Goal: Task Accomplishment & Management: Complete application form

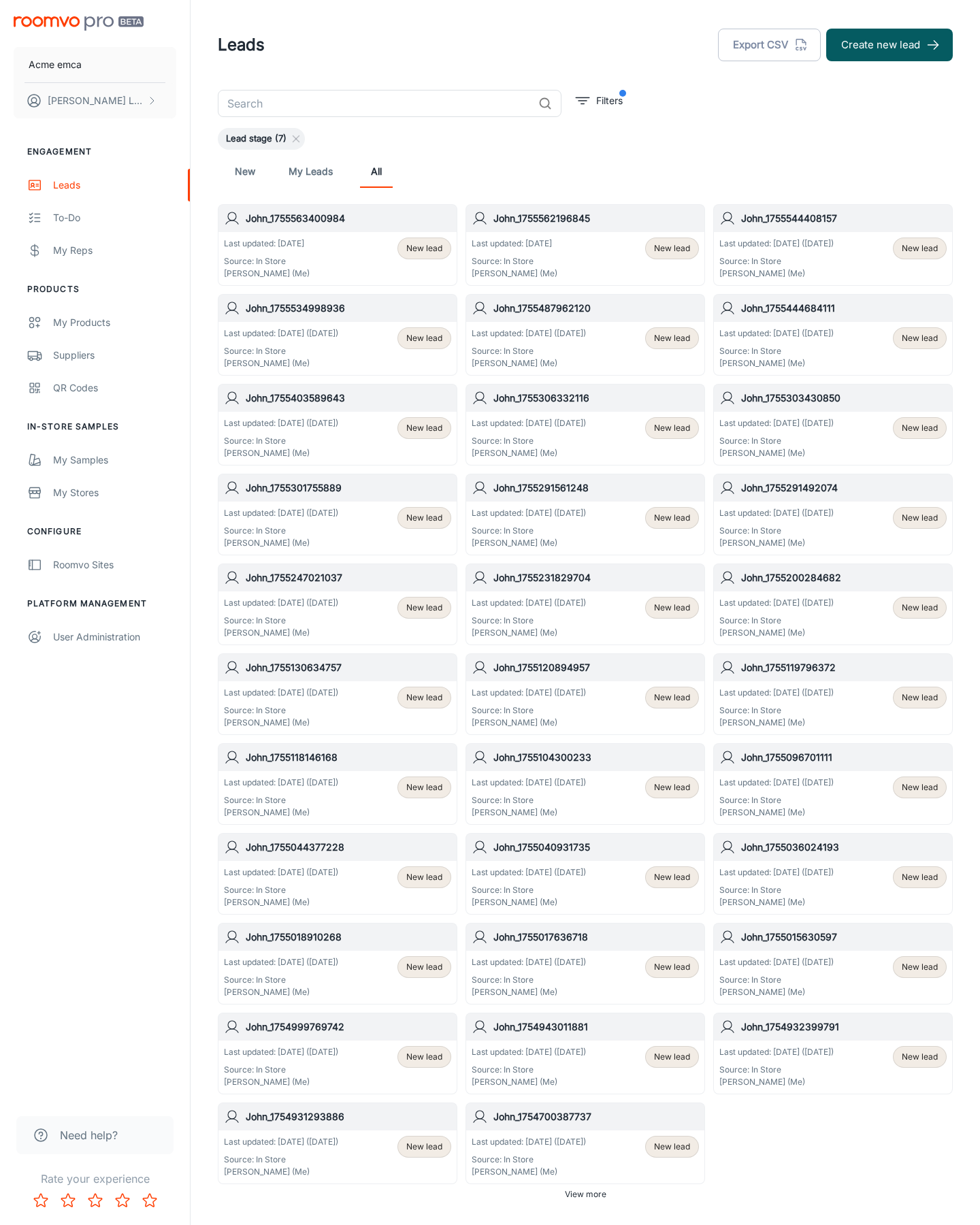
click at [889, 45] on button "Create new lead" at bounding box center [890, 45] width 127 height 33
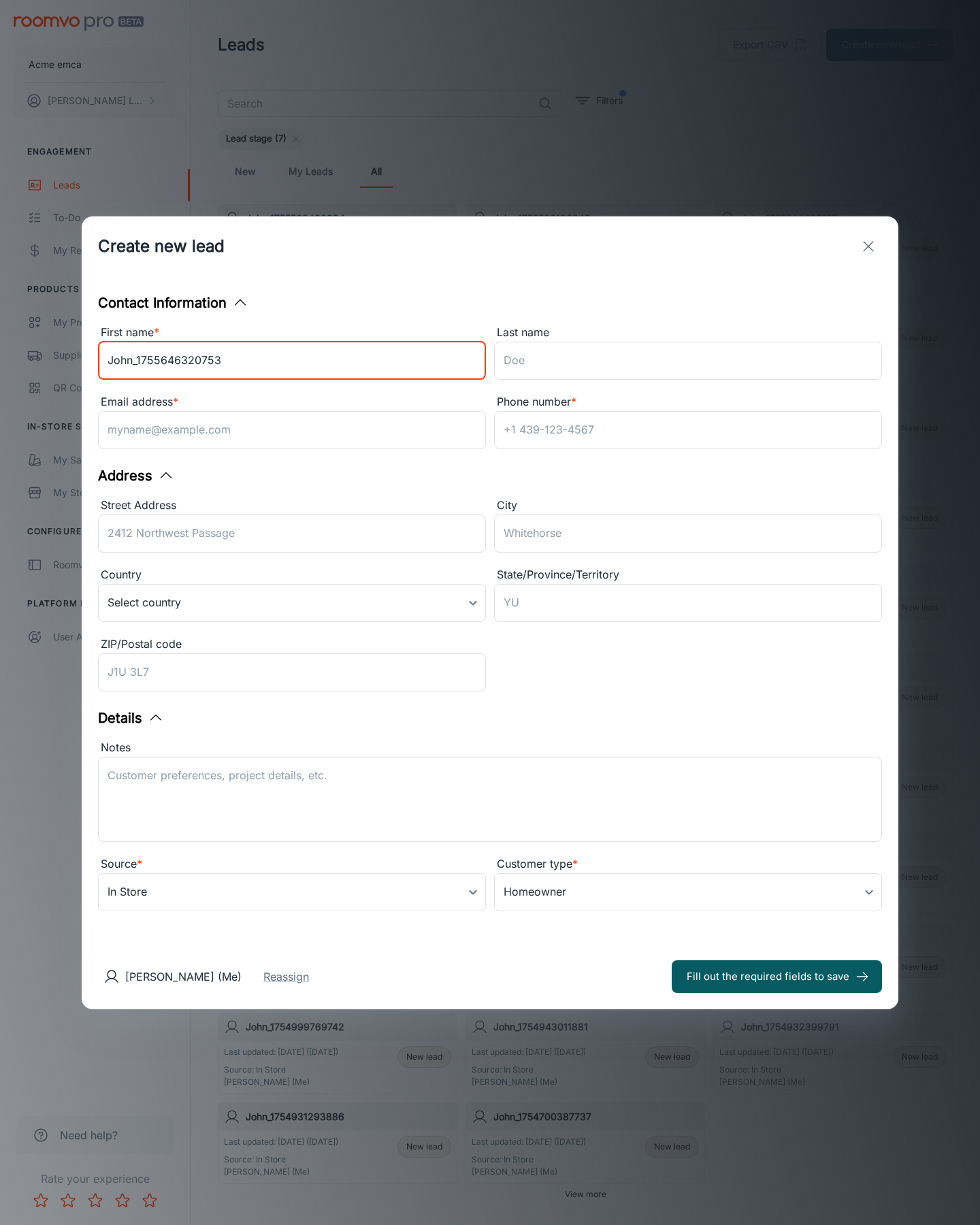
type input "John_1755646320753"
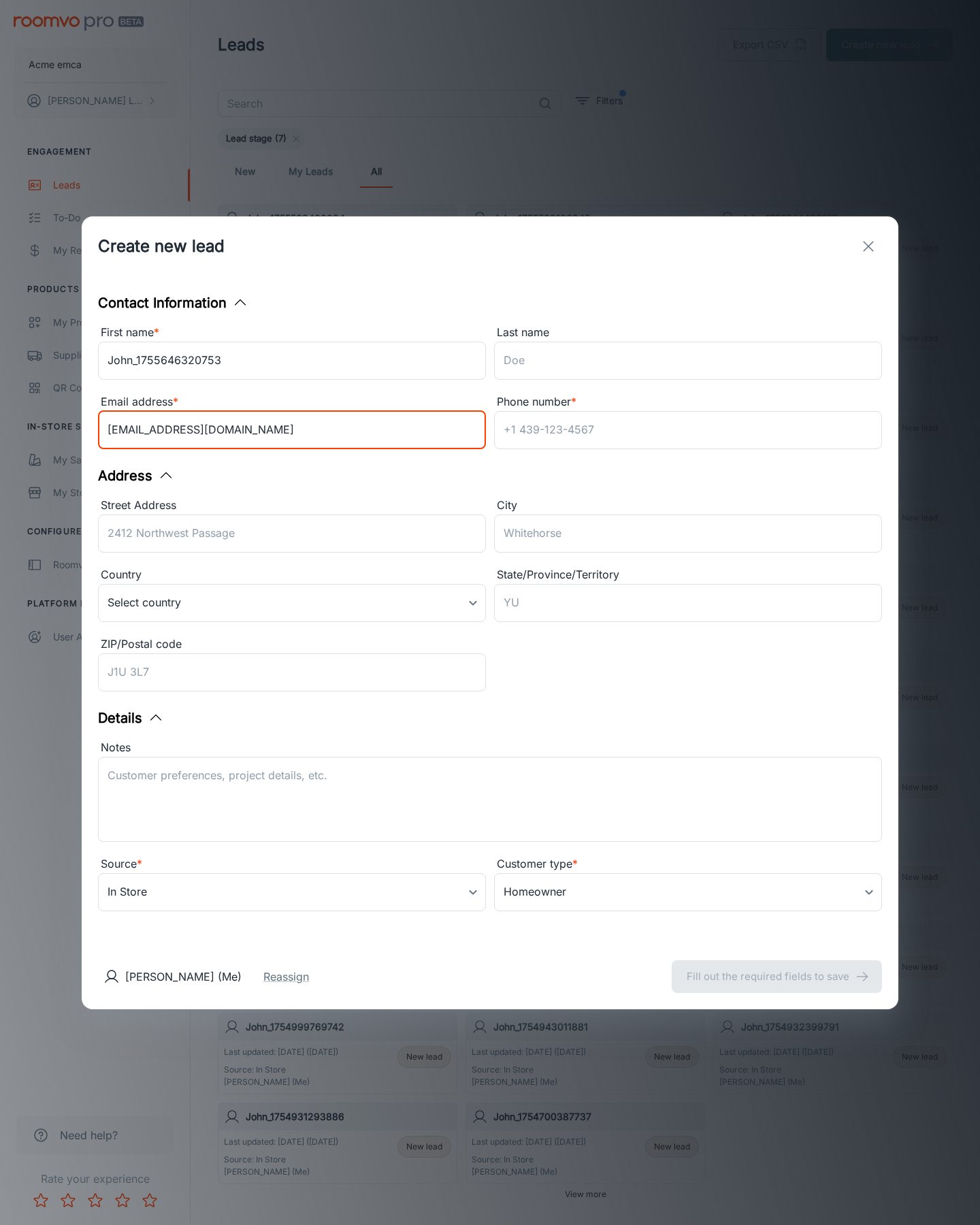
type input "[EMAIL_ADDRESS][DOMAIN_NAME]"
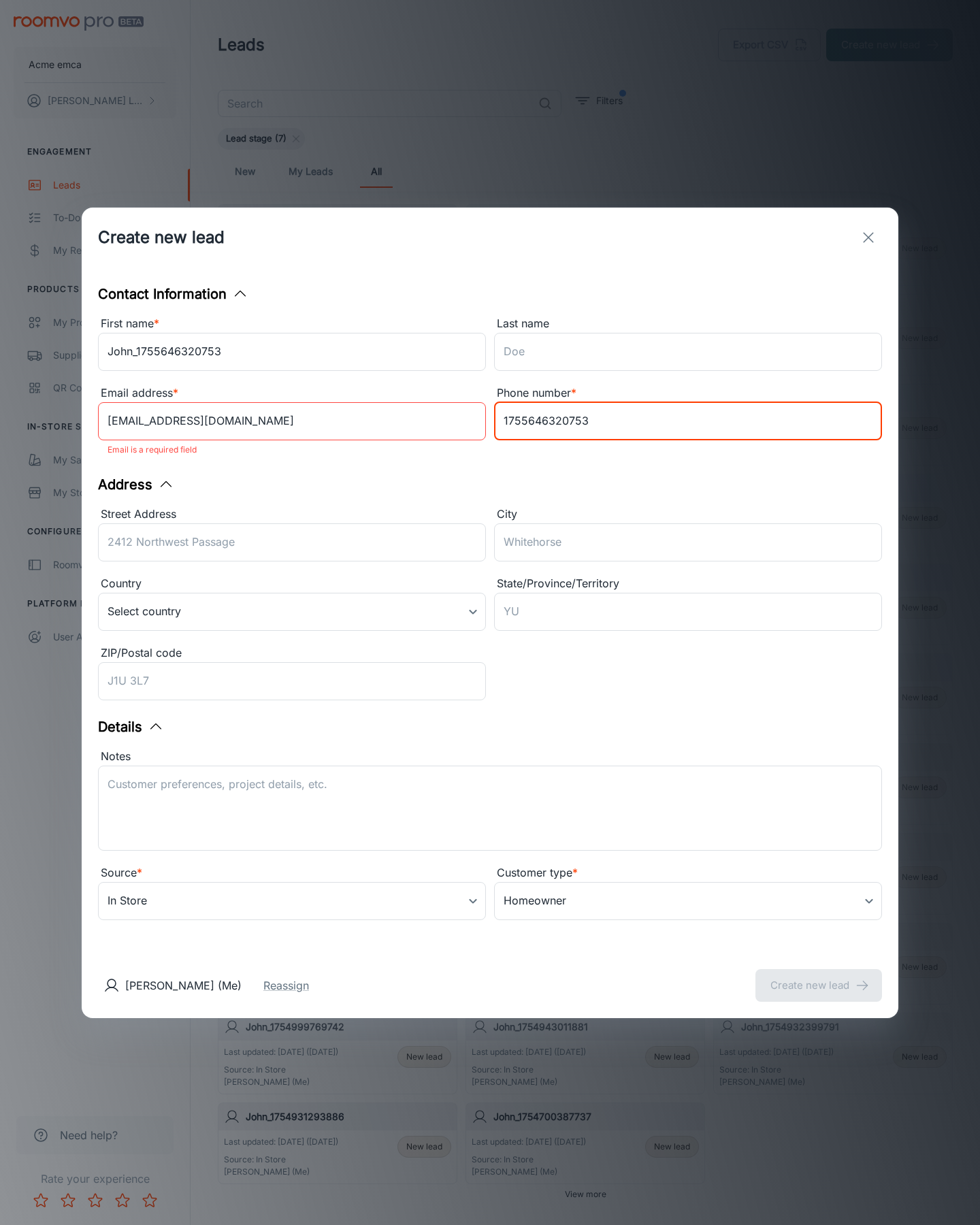
type input "1755646320753"
click at [819, 976] on button "Create new lead" at bounding box center [819, 985] width 127 height 33
